Goal: Download file/media

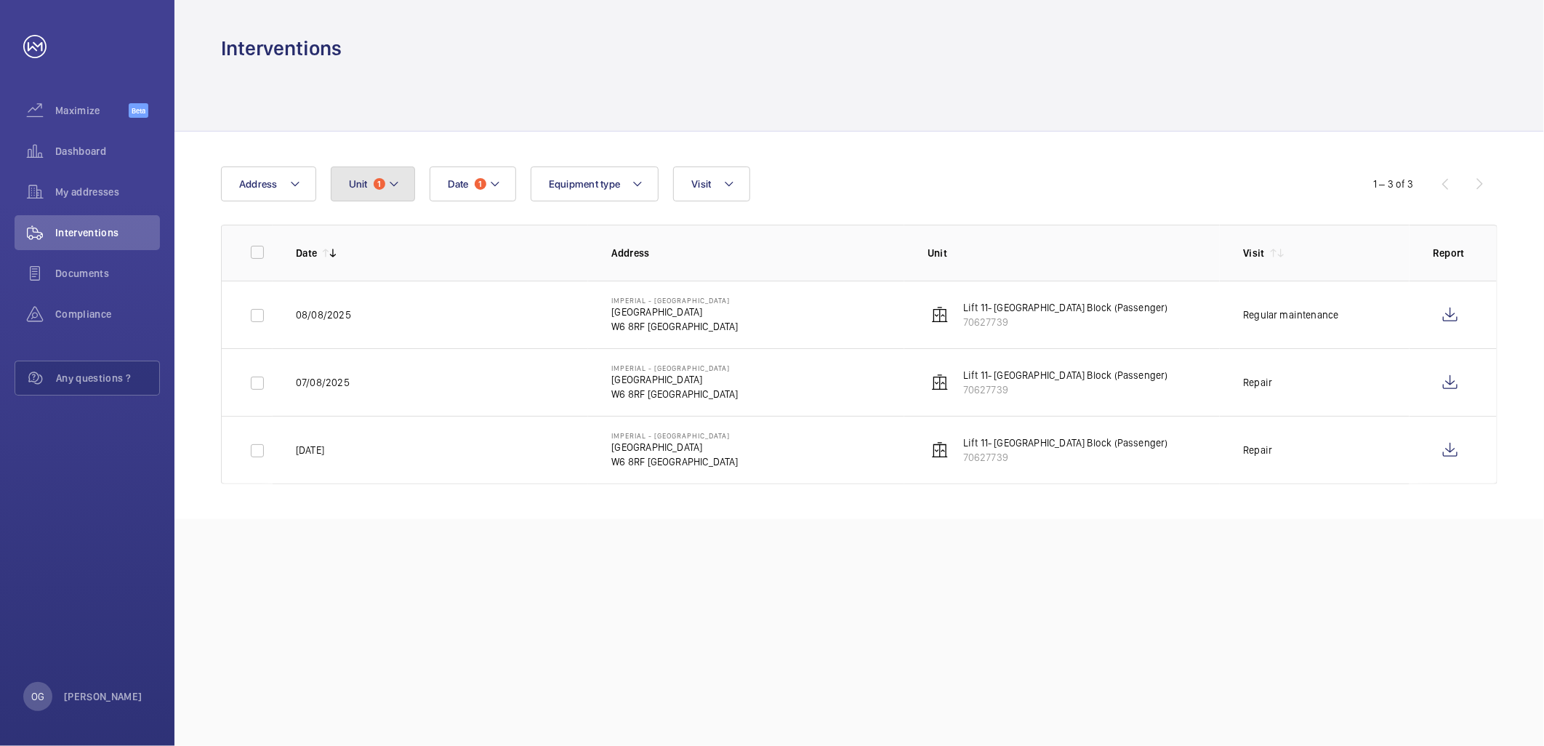
click at [362, 171] on button "Unit 1" at bounding box center [373, 183] width 84 height 35
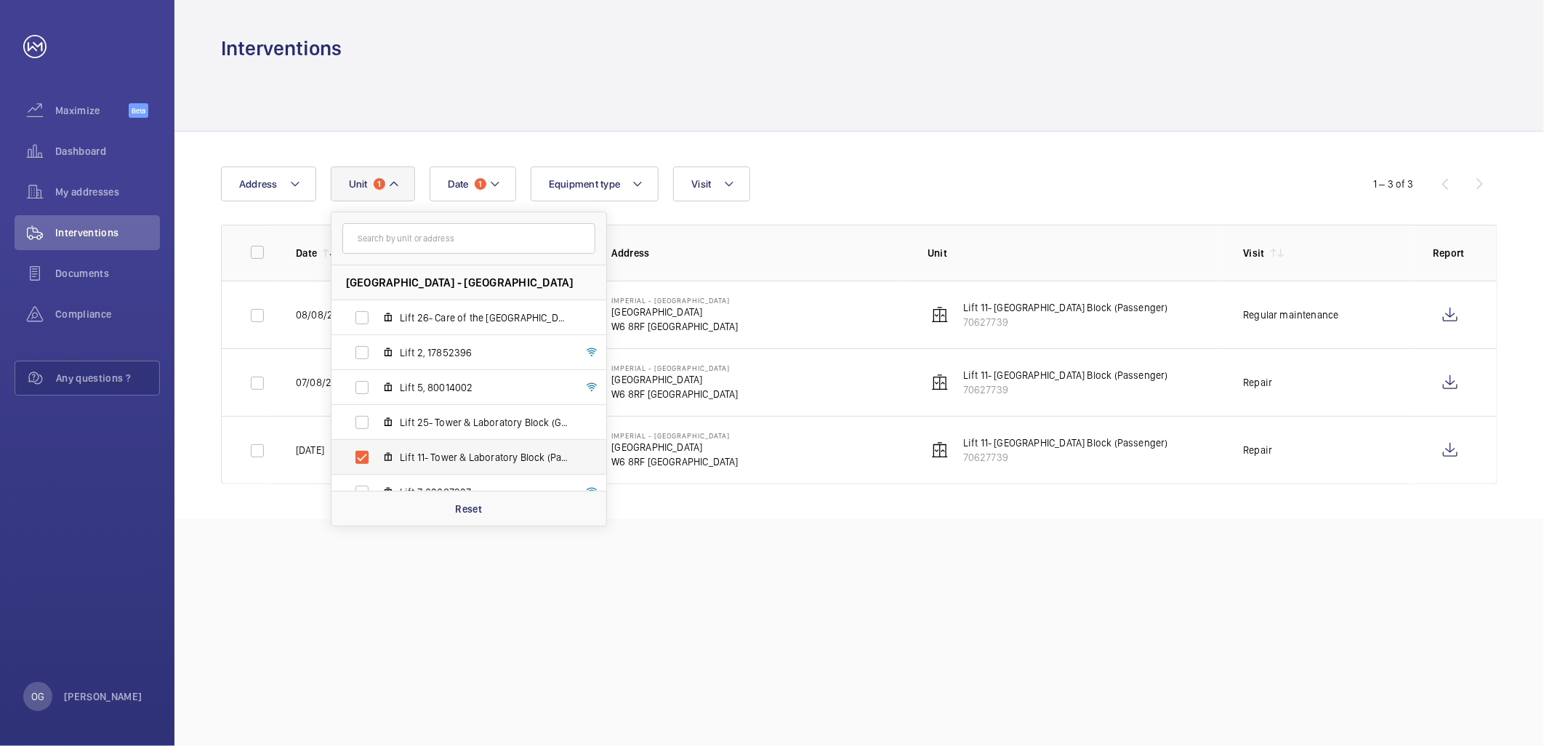
click at [409, 454] on span "Lift 11- Tower & Laboratory Block (Passenger), 70627739" at bounding box center [484, 457] width 169 height 15
click at [377, 454] on input "Lift 11- Tower & Laboratory Block (Passenger), 70627739" at bounding box center [362, 457] width 29 height 29
checkbox input "false"
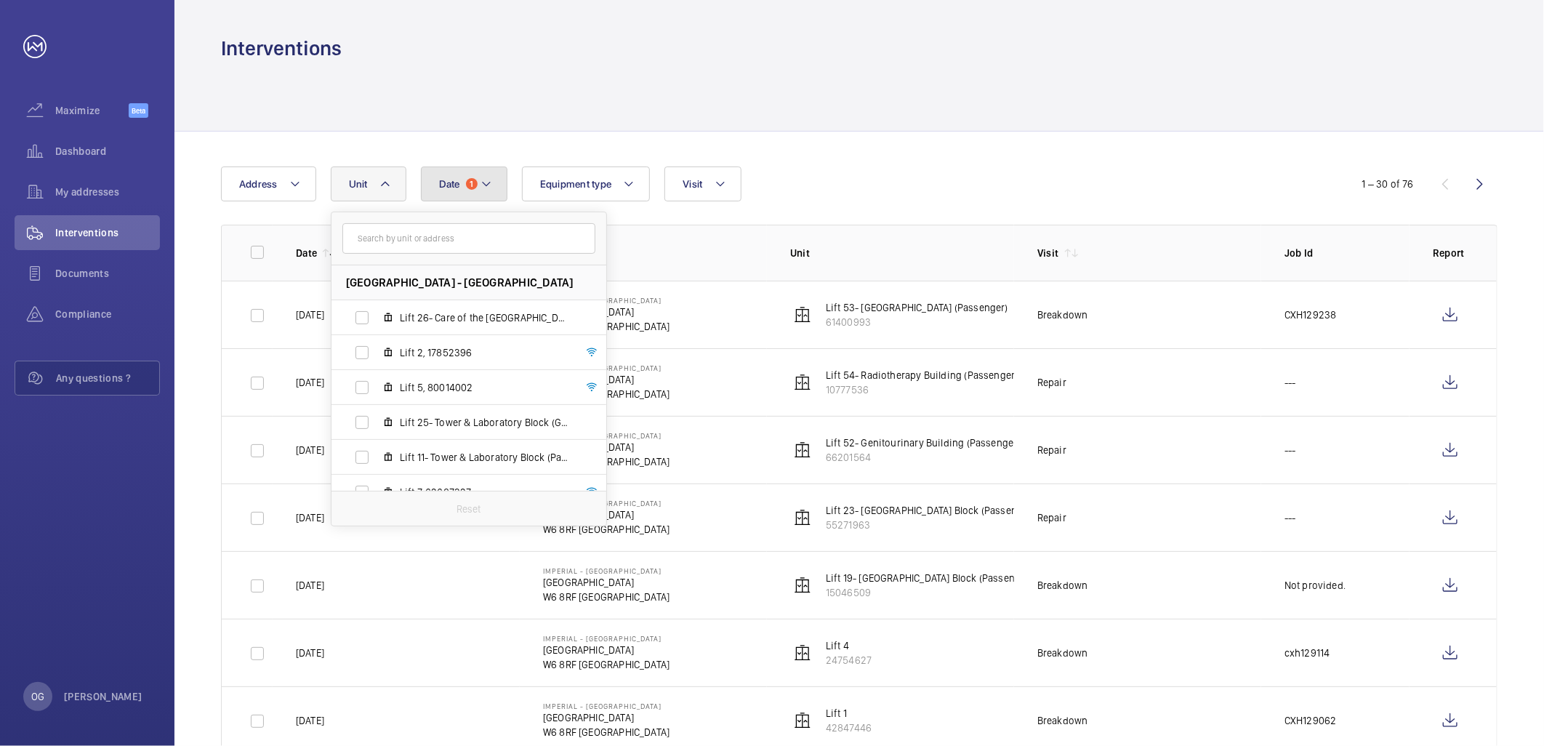
click at [499, 184] on button "Date 1" at bounding box center [464, 183] width 87 height 35
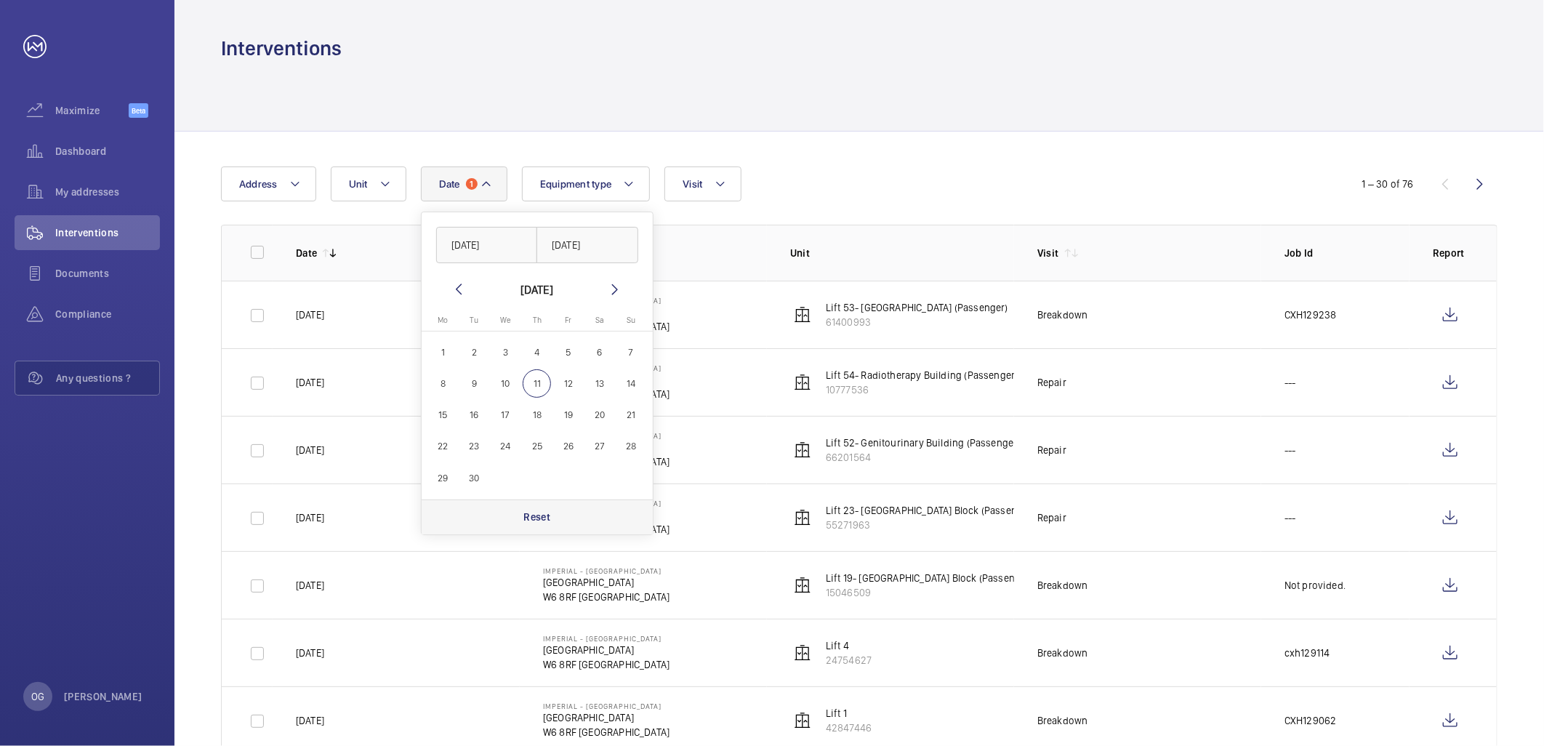
click at [528, 521] on p "Reset" at bounding box center [536, 517] width 27 height 15
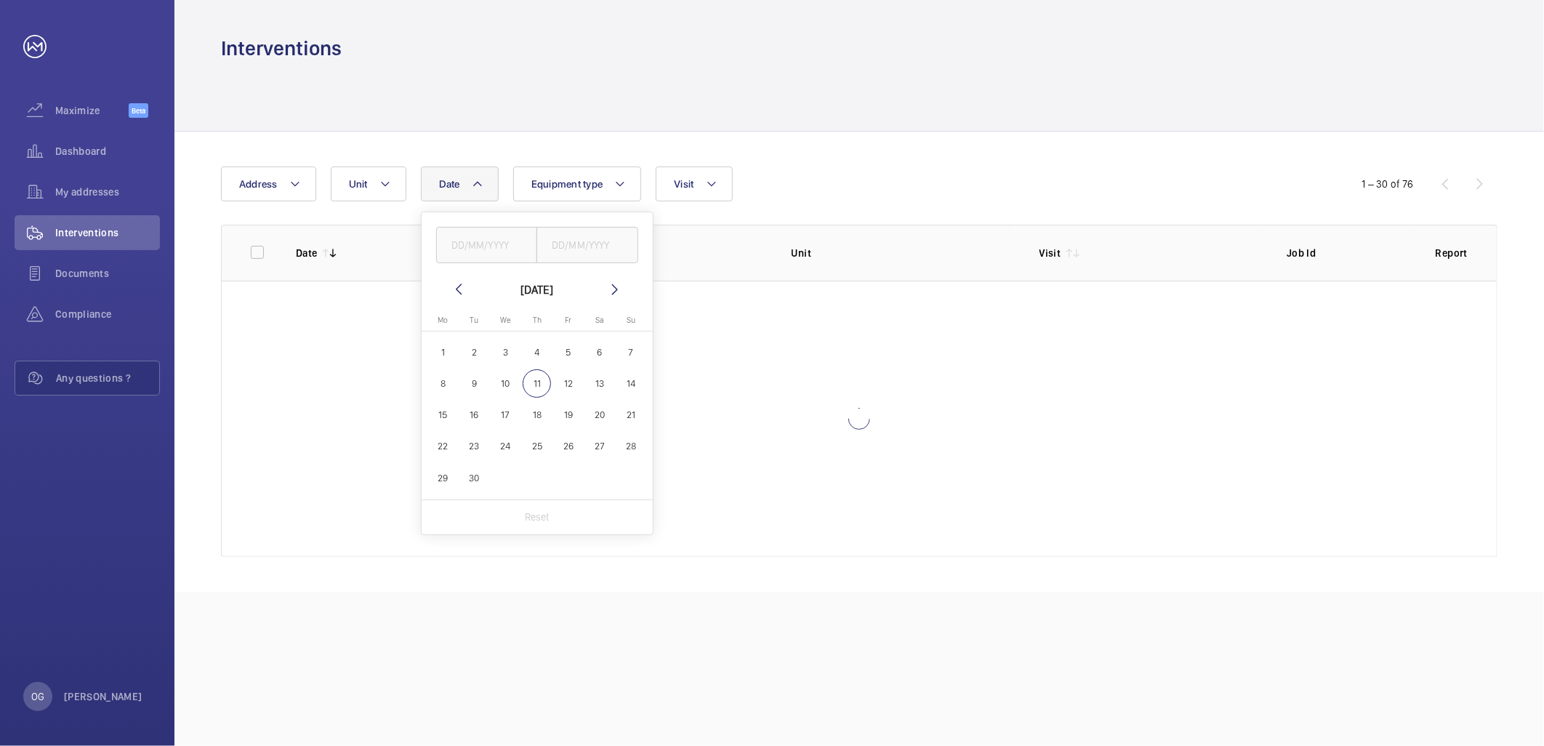
click at [974, 208] on wm-front-table "Date [DATE] [DATE] Mo [DATE] Tu [DATE] We [DATE] Th [DATE] Fr [DATE] Sa [DATE] …" at bounding box center [859, 361] width 1277 height 390
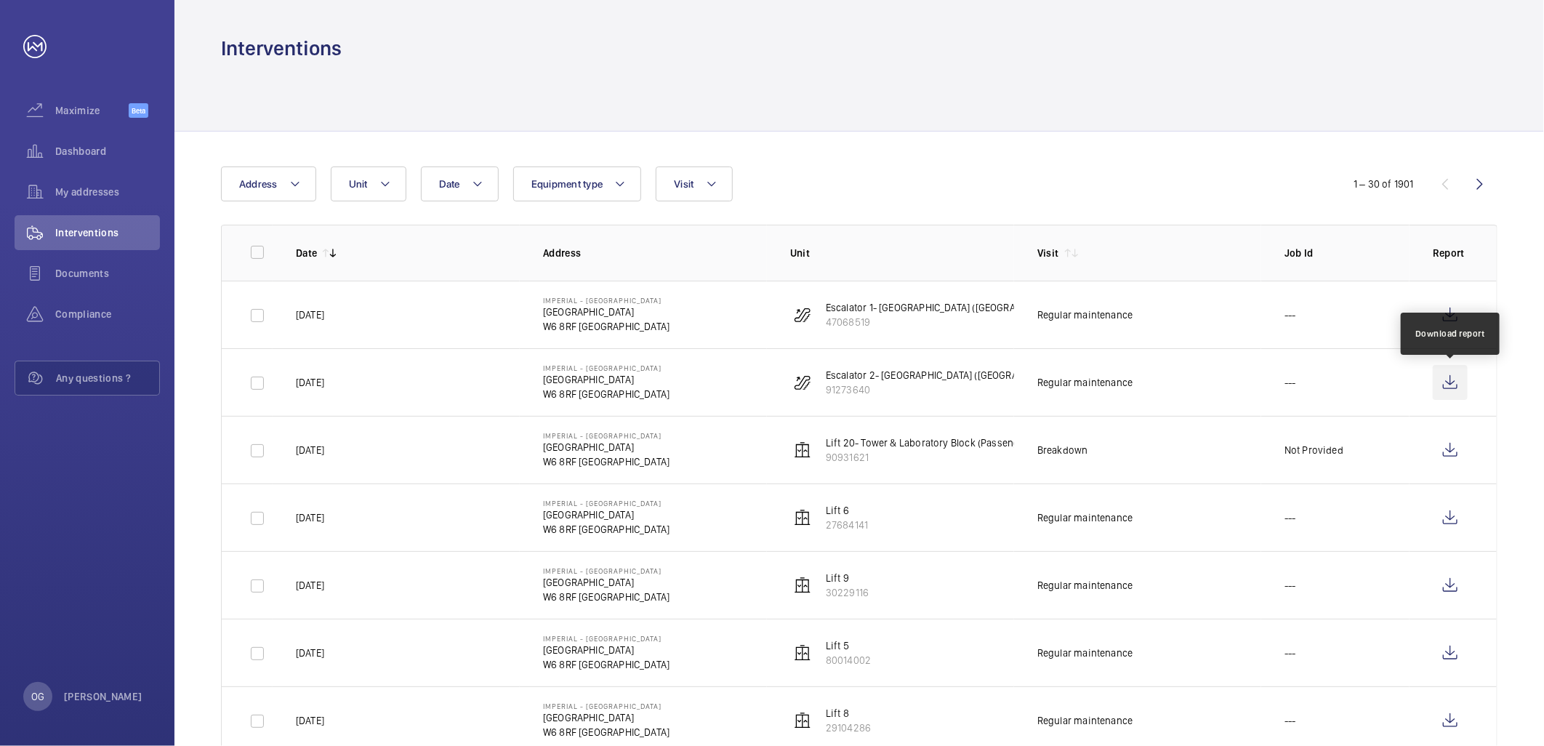
click at [1455, 373] on wm-front-icon-button at bounding box center [1450, 382] width 35 height 35
click at [1450, 313] on wm-front-icon-button at bounding box center [1450, 314] width 35 height 35
click at [1456, 375] on wm-front-icon-button at bounding box center [1450, 382] width 35 height 35
